Goal: Transaction & Acquisition: Purchase product/service

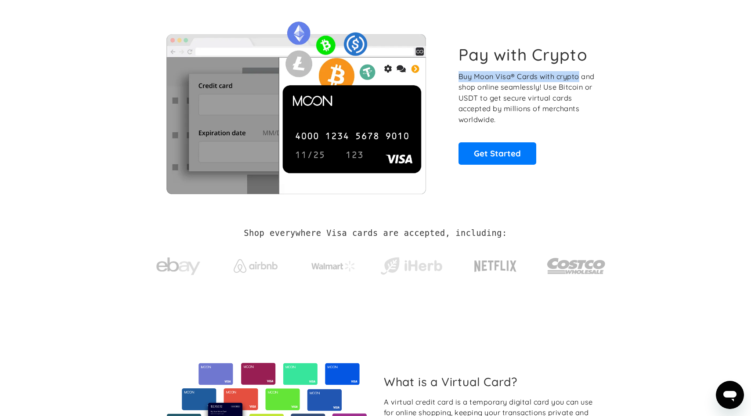
drag, startPoint x: 458, startPoint y: 76, endPoint x: 579, endPoint y: 76, distance: 120.8
click at [579, 76] on p "Buy Moon Visa® Cards with crypto and shop online seamlessly! Use Bitcoin or USD…" at bounding box center [528, 98] width 138 height 54
drag, startPoint x: 460, startPoint y: 87, endPoint x: 693, endPoint y: 87, distance: 232.9
click at [693, 87] on section "Pay with Crypto Buy Moon Visa® Cards with crypto and shop online seamlessly! Us…" at bounding box center [375, 104] width 751 height 213
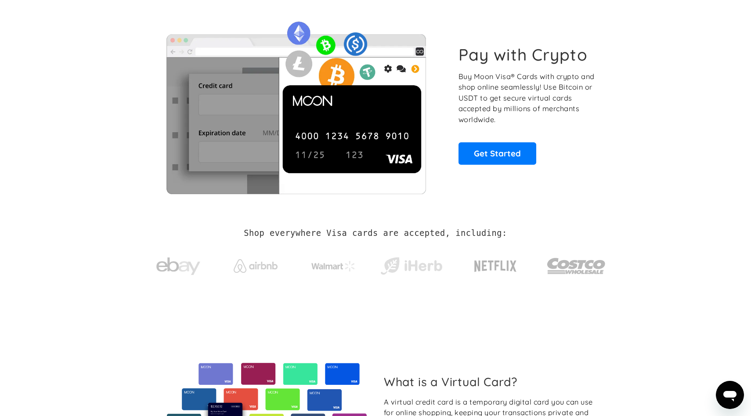
click at [576, 102] on p "Buy Moon Visa® Cards with crypto and shop online seamlessly! Use Bitcoin or USD…" at bounding box center [528, 98] width 138 height 54
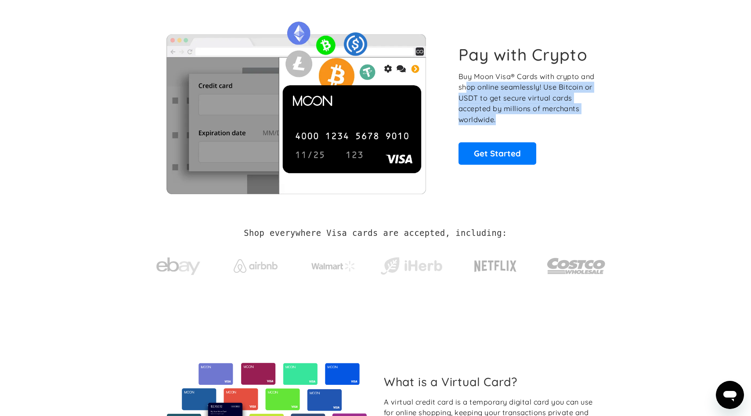
drag, startPoint x: 473, startPoint y: 88, endPoint x: 626, endPoint y: 164, distance: 170.8
click at [626, 164] on section "Pay with Crypto Buy Moon Visa® Cards with crypto and shop online seamlessly! Us…" at bounding box center [375, 104] width 751 height 213
click at [625, 164] on section "Pay with Crypto Buy Moon Visa® Cards with crypto and shop online seamlessly! Us…" at bounding box center [375, 104] width 751 height 213
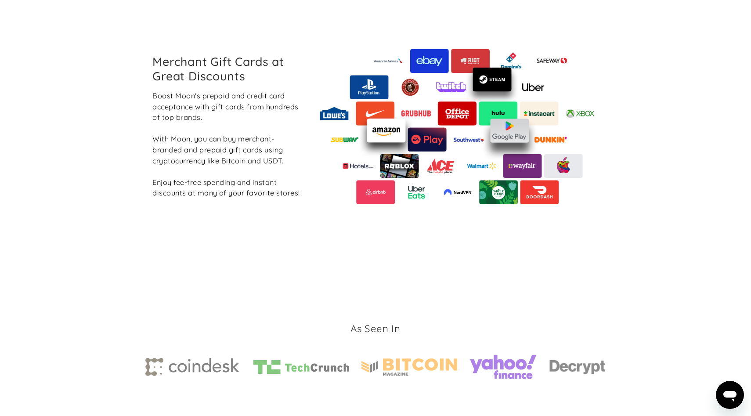
scroll to position [1016, 0]
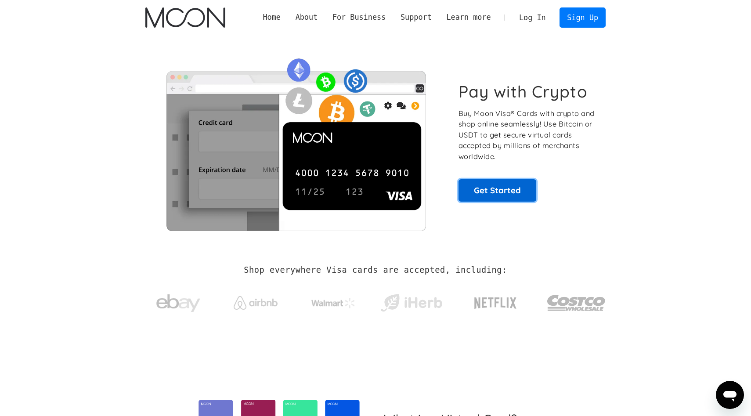
click at [498, 185] on link "Get Started" at bounding box center [498, 190] width 78 height 22
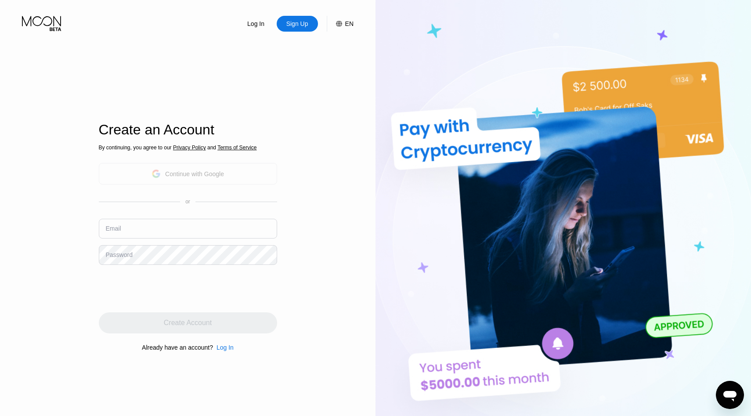
click at [237, 171] on div "Continue with Google" at bounding box center [188, 174] width 178 height 22
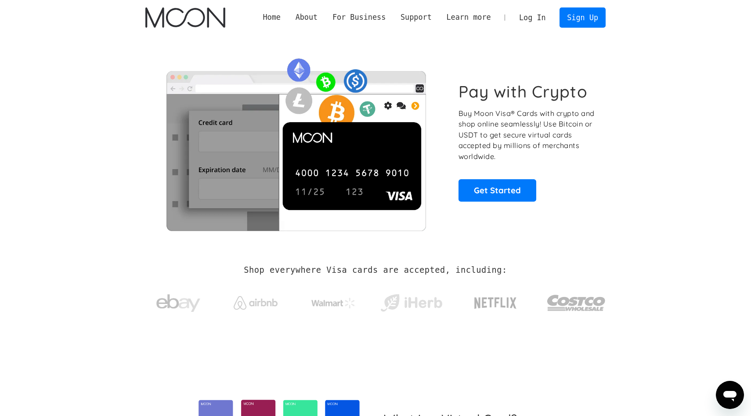
click at [539, 15] on link "Log In" at bounding box center [532, 17] width 41 height 19
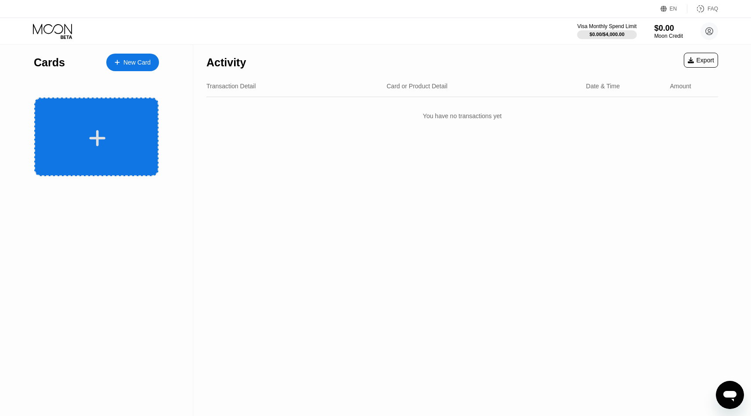
click at [99, 123] on div at bounding box center [96, 137] width 124 height 79
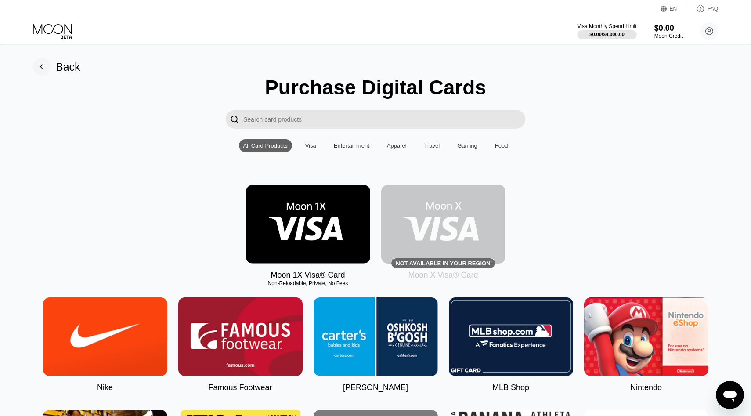
click at [272, 120] on input "Search card products" at bounding box center [384, 119] width 282 height 19
drag, startPoint x: 398, startPoint y: 265, endPoint x: 495, endPoint y: 261, distance: 97.6
click at [495, 261] on div "Not available in your region" at bounding box center [443, 263] width 104 height 11
click at [572, 241] on div "Moon 1X Visa® Card Non-Reloadable, Private, No Fees Not available in your regio…" at bounding box center [375, 232] width 725 height 95
click at [712, 30] on circle at bounding box center [710, 31] width 18 height 18
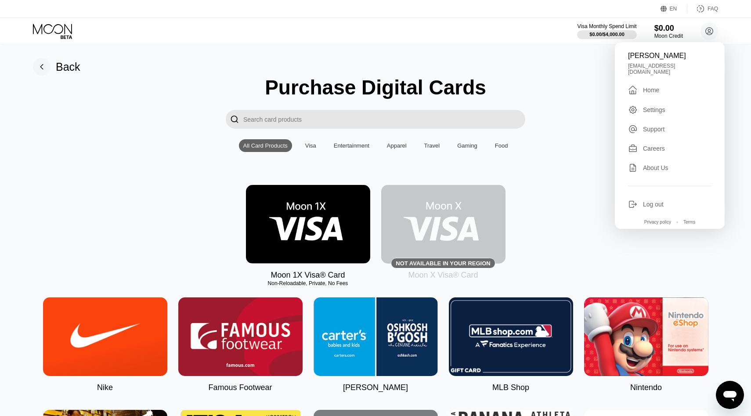
click at [657, 106] on div "Settings" at bounding box center [654, 109] width 22 height 7
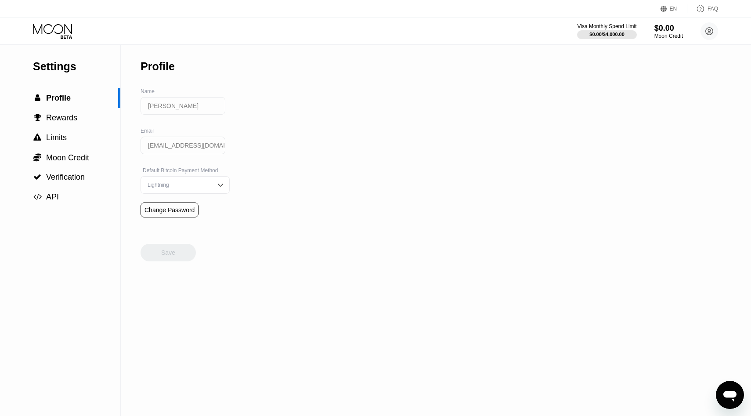
click at [176, 187] on div "Lightning" at bounding box center [178, 185] width 66 height 6
click at [47, 113] on span "Rewards" at bounding box center [61, 117] width 31 height 9
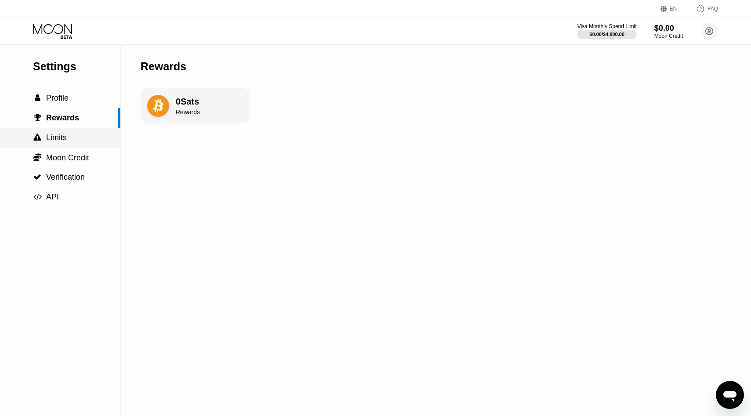
click at [57, 143] on div " Limits" at bounding box center [60, 138] width 120 height 20
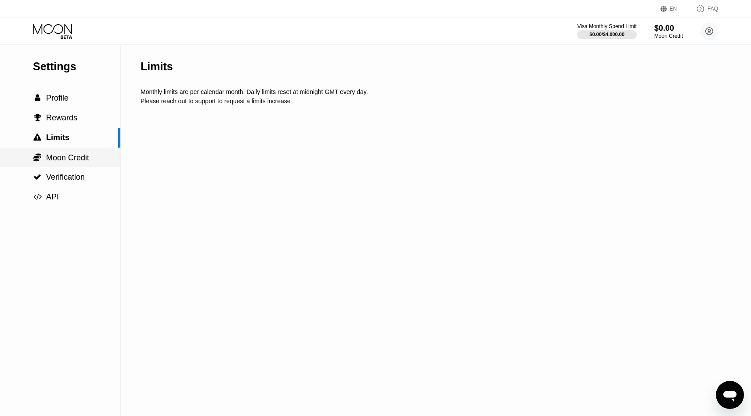
click at [65, 163] on div " Moon Credit" at bounding box center [60, 158] width 120 height 20
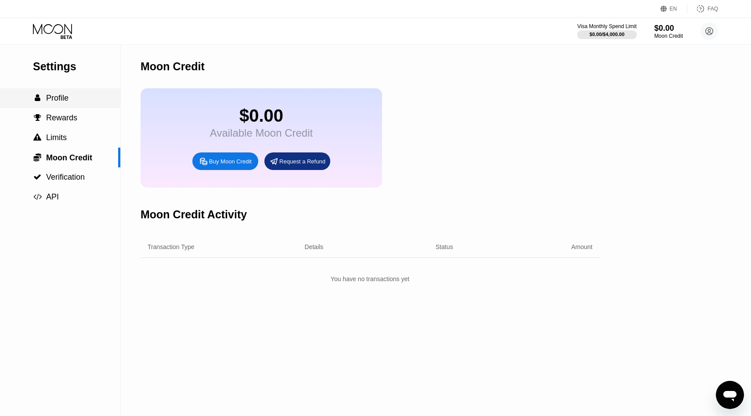
click at [61, 107] on div " Profile" at bounding box center [60, 98] width 120 height 20
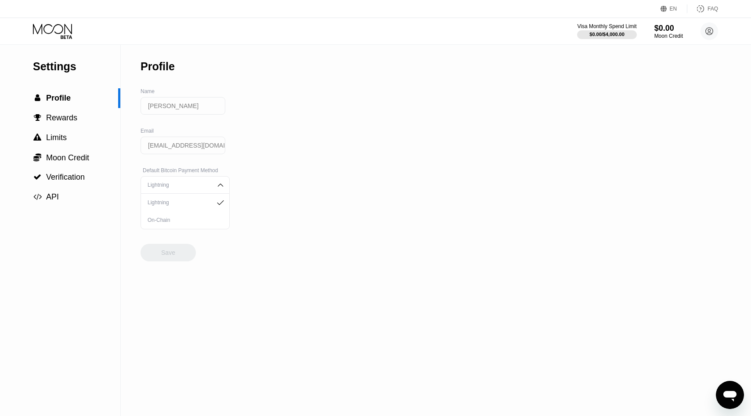
click at [657, 7] on div "EN Language Select an item Save FAQ" at bounding box center [375, 9] width 751 height 18
click at [666, 7] on icon at bounding box center [664, 9] width 7 height 7
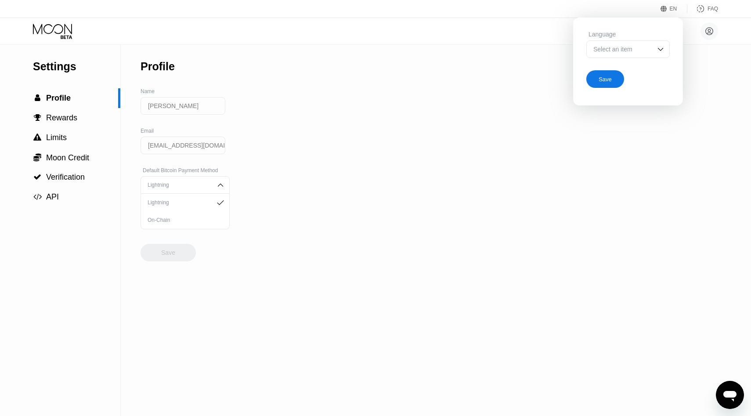
click at [409, 90] on div "Settings  Profile  Rewards  Limits  Moon Credit  Verification  API Profil…" at bounding box center [375, 230] width 751 height 371
click at [66, 28] on icon at bounding box center [53, 31] width 41 height 15
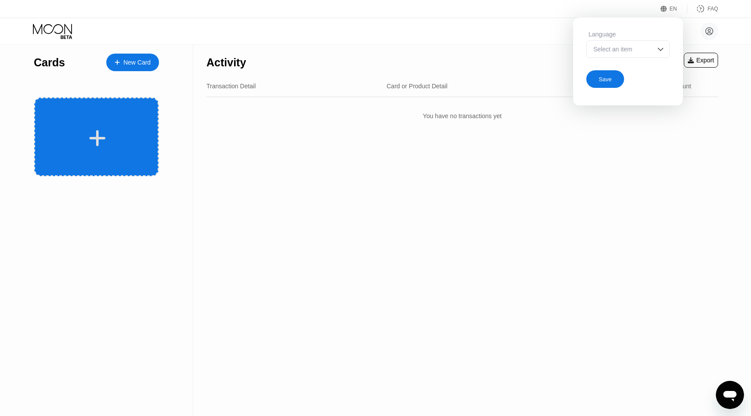
click at [144, 121] on div at bounding box center [96, 137] width 124 height 79
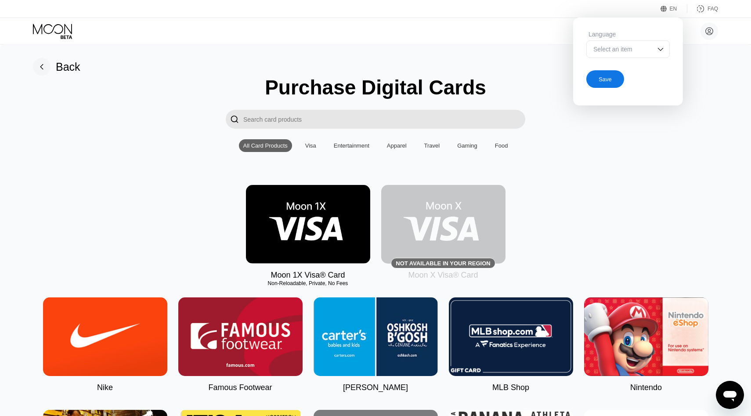
click at [258, 200] on img at bounding box center [308, 224] width 124 height 79
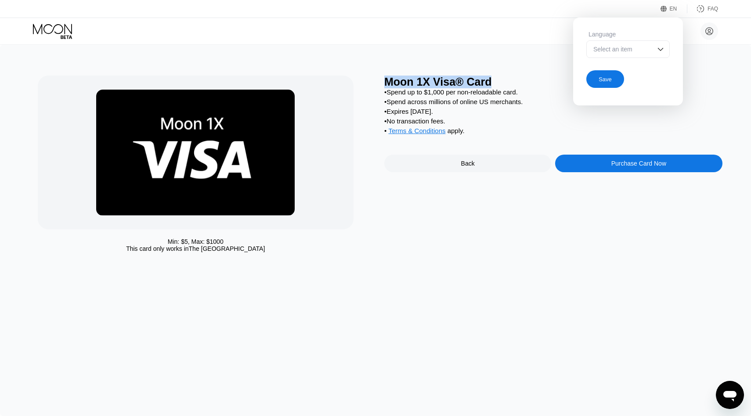
drag, startPoint x: 384, startPoint y: 84, endPoint x: 511, endPoint y: 85, distance: 127.0
click at [511, 85] on div "Moon 1X Visa® Card" at bounding box center [554, 82] width 338 height 13
click at [504, 85] on div "Moon 1X Visa® Card" at bounding box center [554, 82] width 338 height 13
click at [613, 80] on div "Save" at bounding box center [606, 79] width 38 height 18
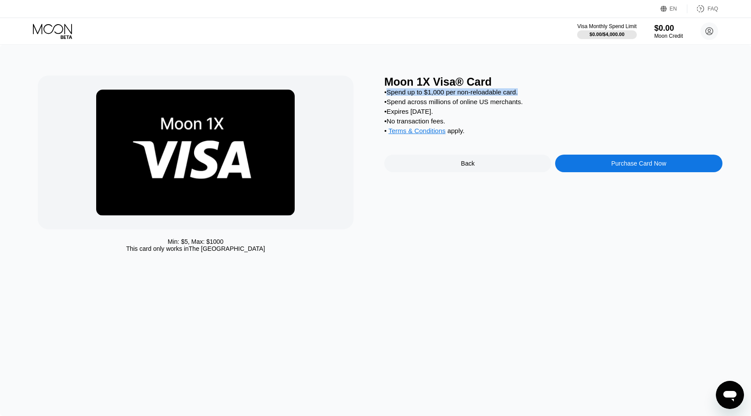
drag, startPoint x: 390, startPoint y: 94, endPoint x: 526, endPoint y: 91, distance: 135.8
click at [527, 91] on div "• Spend up to $1,000 per non-reloadable card." at bounding box center [554, 91] width 338 height 7
click at [526, 91] on div "• Spend up to $1,000 per non-reloadable card." at bounding box center [554, 91] width 338 height 7
drag, startPoint x: 463, startPoint y: 94, endPoint x: 507, endPoint y: 94, distance: 43.5
click at [507, 94] on div "• Spend up to $1,000 per non-reloadable card." at bounding box center [554, 91] width 338 height 7
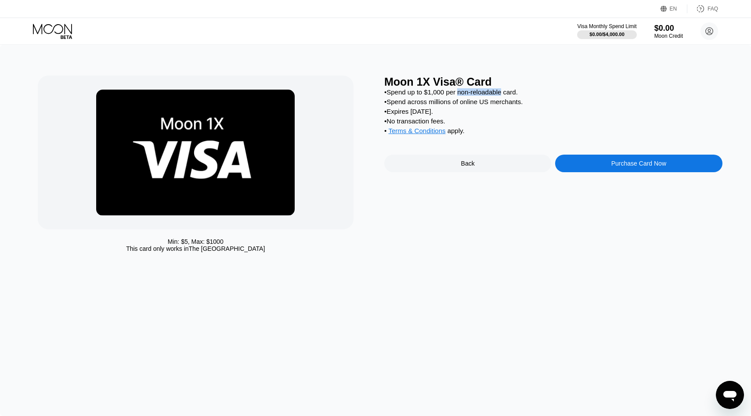
click at [507, 94] on div "• Spend up to $1,000 per non-reloadable card." at bounding box center [554, 91] width 338 height 7
drag, startPoint x: 461, startPoint y: 93, endPoint x: 521, endPoint y: 93, distance: 59.3
click at [521, 93] on div "• Spend up to $1,000 per non-reloadable card." at bounding box center [554, 91] width 338 height 7
drag, startPoint x: 390, startPoint y: 94, endPoint x: 525, endPoint y: 95, distance: 134.5
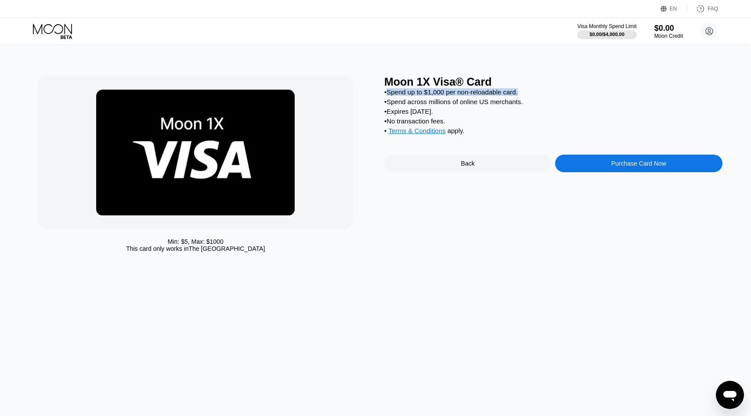
click at [525, 95] on div "• Spend up to $1,000 per non-reloadable card." at bounding box center [554, 91] width 338 height 7
copy div "Spend up to $1,000 per non-reloadable card."
click at [526, 144] on div "Moon 1X Visa® Card • Spend up to $1,000 per non-reloadable card. • Spend across…" at bounding box center [554, 166] width 338 height 181
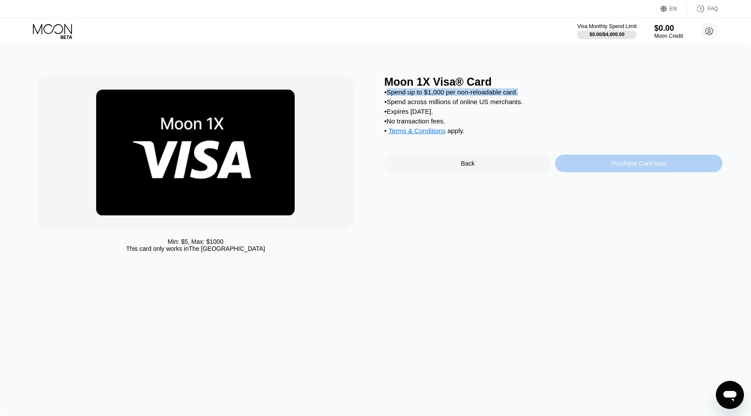
click at [582, 164] on div "Purchase Card Now" at bounding box center [638, 164] width 167 height 18
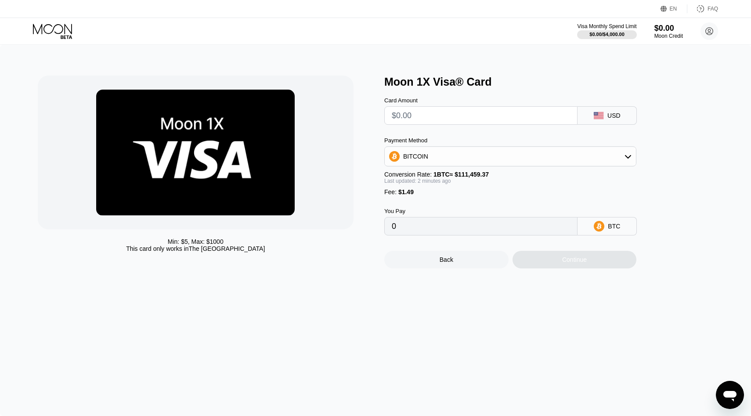
click at [467, 116] on input "text" at bounding box center [481, 116] width 178 height 18
click at [464, 162] on div "BITCOIN" at bounding box center [510, 157] width 251 height 18
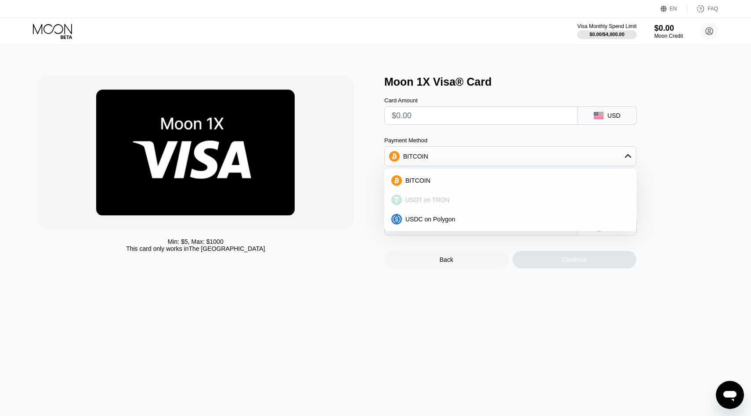
click at [452, 193] on div "USDT on TRON" at bounding box center [510, 200] width 247 height 18
type input "0.00"
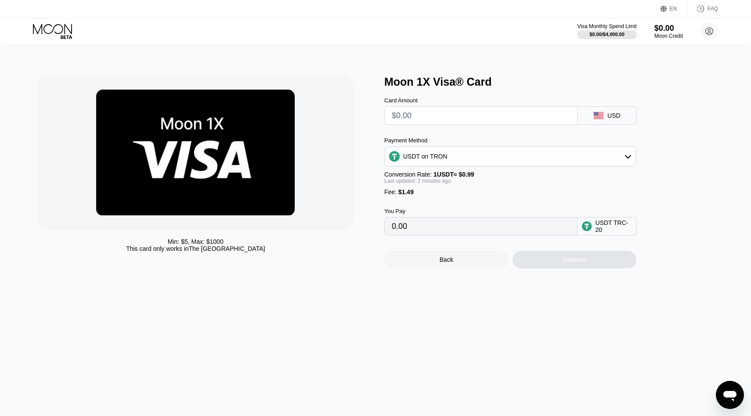
click at [444, 115] on input "text" at bounding box center [481, 116] width 178 height 18
click at [377, 179] on div "Min: $ 5 , Max: $ 1000 This card only works in The United States Moon 1X Visa® …" at bounding box center [376, 172] width 676 height 193
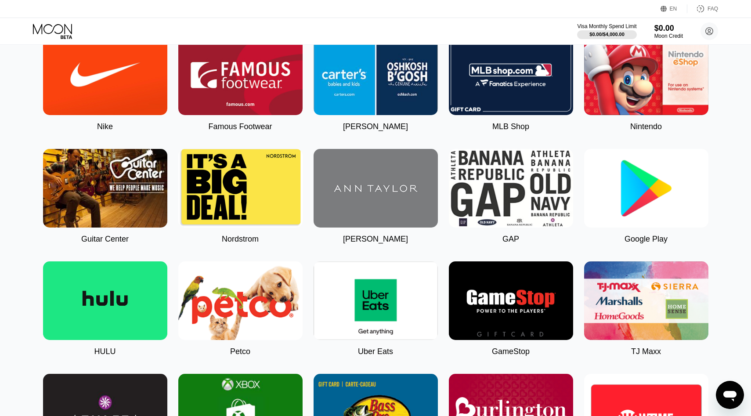
scroll to position [261, 0]
